Goal: Task Accomplishment & Management: Use online tool/utility

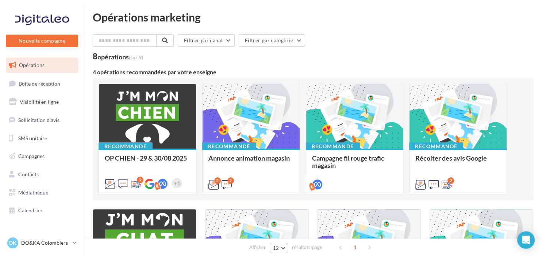
click at [43, 65] on span "Opérations" at bounding box center [32, 65] width 26 height 6
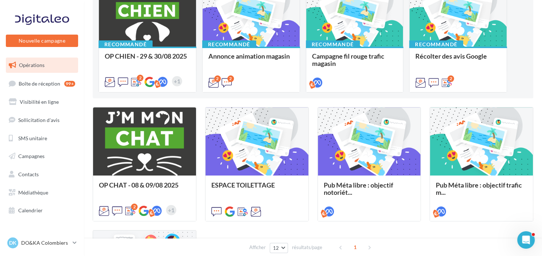
scroll to position [104, 0]
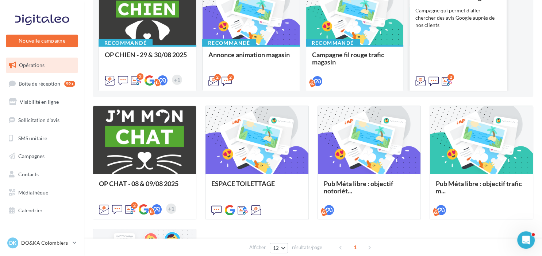
click at [474, 23] on div "Récolter des avis Google Campagne qui permet d'aller chercher des avis Google a…" at bounding box center [457, 39] width 85 height 90
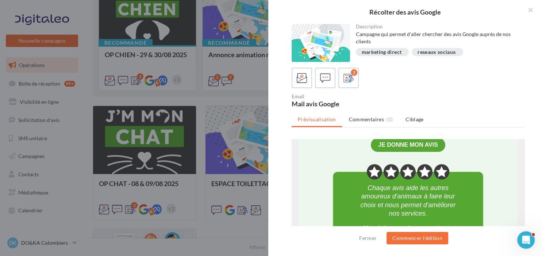
scroll to position [213, 0]
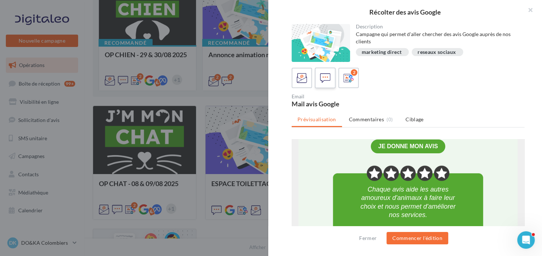
click at [325, 78] on icon at bounding box center [325, 78] width 11 height 11
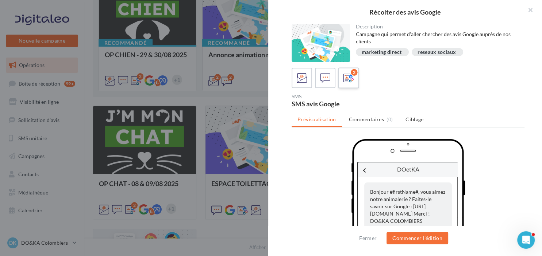
click at [345, 74] on icon at bounding box center [348, 78] width 11 height 11
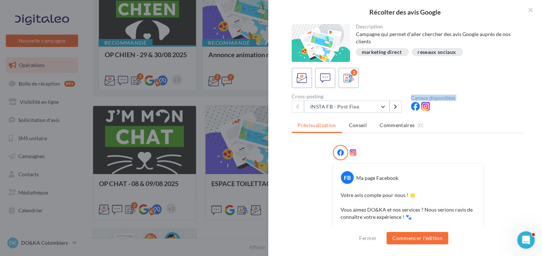
drag, startPoint x: 541, startPoint y: 35, endPoint x: 541, endPoint y: 114, distance: 79.5
click at [541, 114] on div "Description Campagne qui permet d'aller chercher des avis Google auprès de nos …" at bounding box center [407, 128] width 279 height 209
click at [497, 93] on div "2 Cross-posting INSTA FB - Post Fixe INSTA FB - Post Fixe INSTA FB - Post VID C…" at bounding box center [407, 90] width 233 height 45
click at [370, 105] on button "INSTA FB - Post Fixe" at bounding box center [346, 107] width 85 height 12
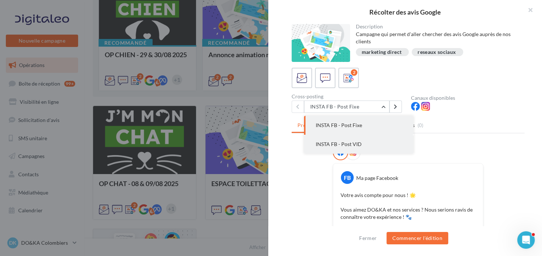
click at [361, 147] on button "INSTA FB - Post VID" at bounding box center [358, 144] width 109 height 19
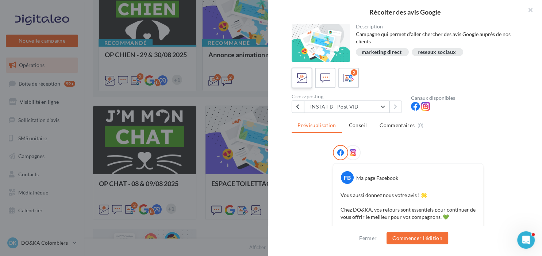
click at [305, 78] on icon at bounding box center [302, 78] width 11 height 11
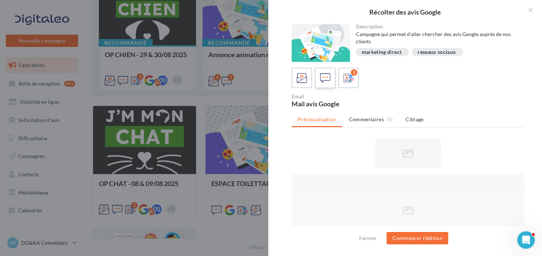
scroll to position [0, 0]
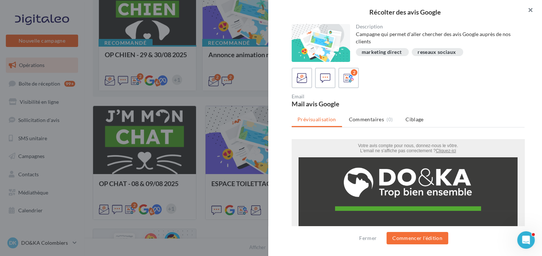
click at [529, 11] on button "button" at bounding box center [527, 11] width 29 height 22
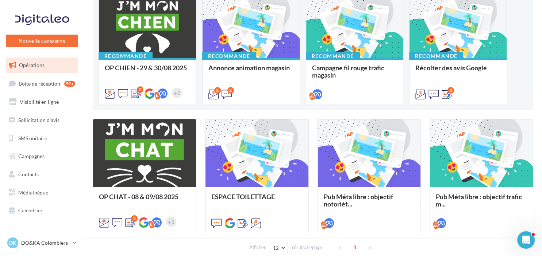
scroll to position [88, 0]
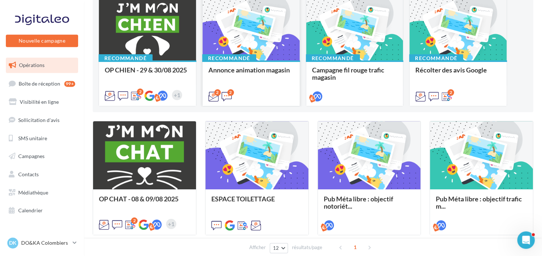
click at [255, 67] on span "Annonce animation magasin" at bounding box center [248, 70] width 81 height 8
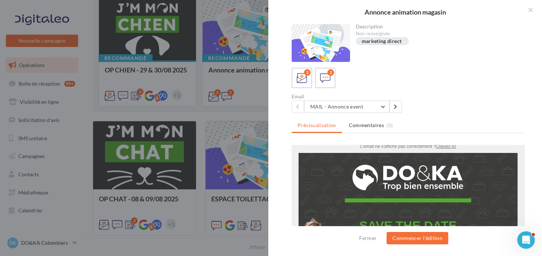
scroll to position [0, 0]
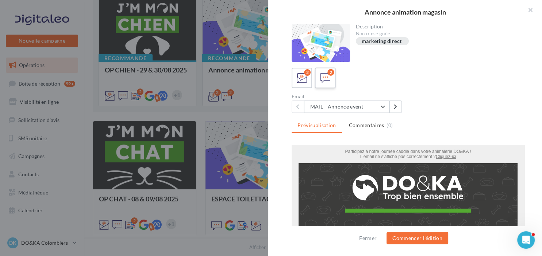
click at [328, 76] on icon at bounding box center [325, 78] width 11 height 11
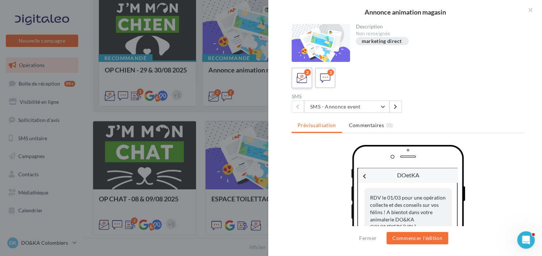
click at [308, 75] on div "2" at bounding box center [307, 72] width 7 height 7
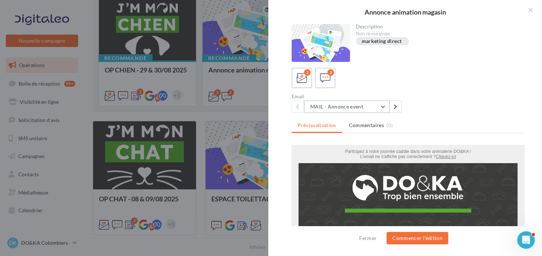
click at [364, 105] on button "MAIL - Annonce event" at bounding box center [346, 107] width 85 height 12
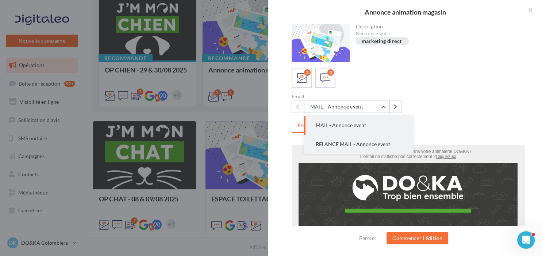
click at [361, 140] on button "RELANCE MAIL - Annonce event" at bounding box center [358, 144] width 109 height 19
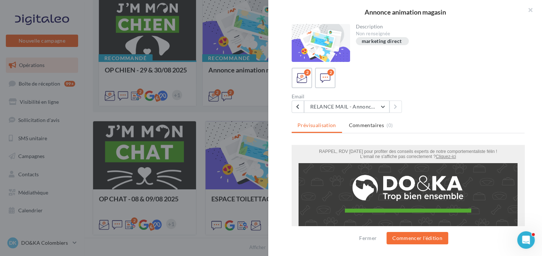
click at [397, 78] on div "2 2" at bounding box center [407, 78] width 233 height 20
click at [327, 84] on span at bounding box center [325, 78] width 11 height 11
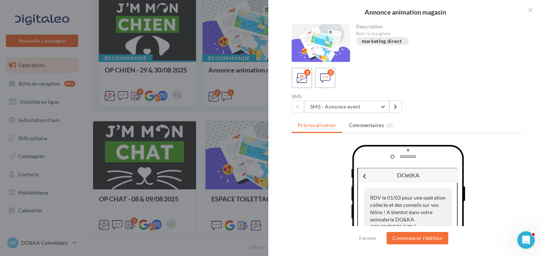
click at [291, 79] on div "Description Non renseignée marketing direct 2 2 SMS SMS - Annonce event SMS - A…" at bounding box center [407, 128] width 279 height 209
click at [530, 11] on button "button" at bounding box center [527, 11] width 29 height 22
